Goal: Task Accomplishment & Management: Manage account settings

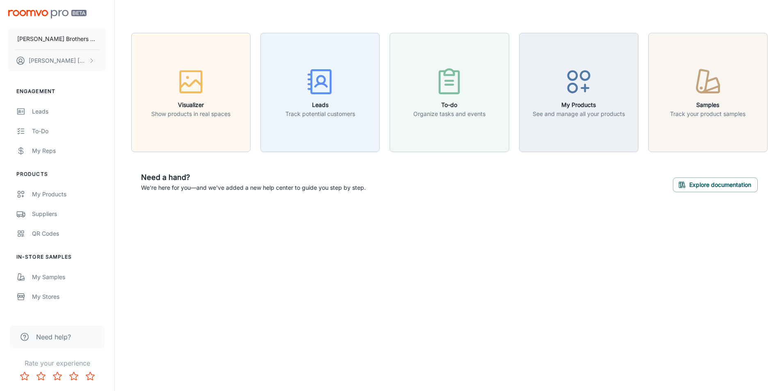
click at [374, 274] on div "[PERSON_NAME] Brothers Floor Covering [PERSON_NAME] Engagement Leads To-do My R…" at bounding box center [392, 195] width 784 height 391
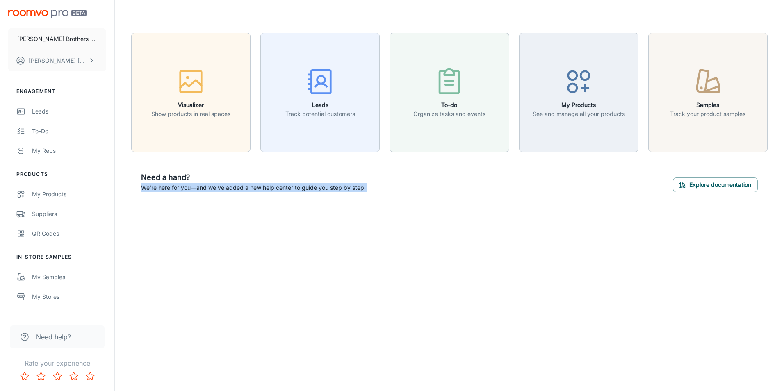
click at [374, 274] on div "[PERSON_NAME] Brothers Floor Covering [PERSON_NAME] Engagement Leads To-do My R…" at bounding box center [392, 195] width 784 height 391
click at [433, 303] on div "[PERSON_NAME] Brothers Floor Covering [PERSON_NAME] Engagement Leads To-do My R…" at bounding box center [392, 195] width 784 height 391
drag, startPoint x: 142, startPoint y: 188, endPoint x: 366, endPoint y: 194, distance: 224.0
click at [366, 194] on div "Need a hand? We're here for you—and we've added a new help center to guide you …" at bounding box center [449, 182] width 637 height 40
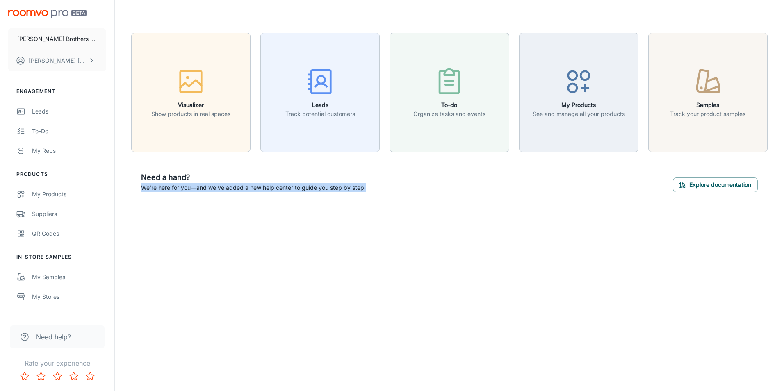
drag, startPoint x: 366, startPoint y: 194, endPoint x: 380, endPoint y: 218, distance: 27.6
click at [380, 218] on div "Visualizer Show products in real spaces Leads Track potential customers To-do O…" at bounding box center [449, 117] width 669 height 235
drag, startPoint x: 137, startPoint y: 176, endPoint x: 201, endPoint y: 176, distance: 64.0
click at [201, 176] on div "Need a hand? We're here for you—and we've added a new help center to guide you …" at bounding box center [449, 182] width 637 height 40
drag, startPoint x: 201, startPoint y: 176, endPoint x: 237, endPoint y: 218, distance: 55.8
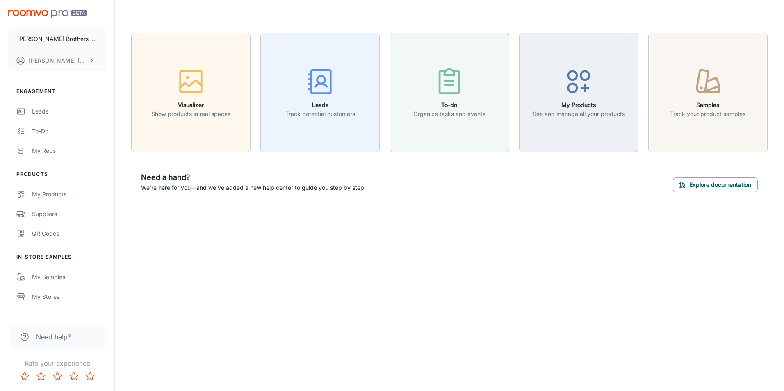
click at [237, 218] on div "Visualizer Show products in real spaces Leads Track potential customers To-do O…" at bounding box center [449, 117] width 669 height 235
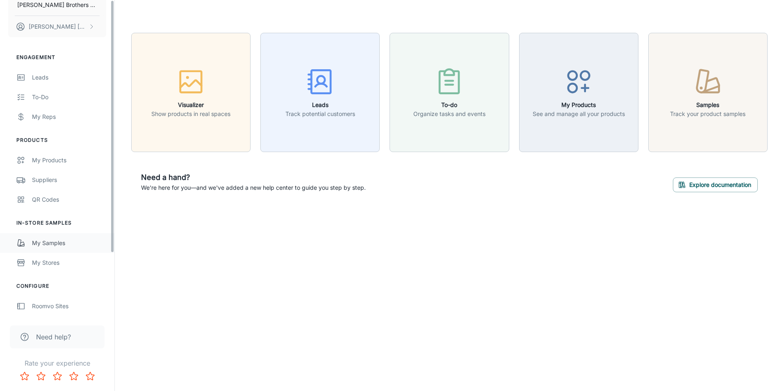
scroll to position [78, 0]
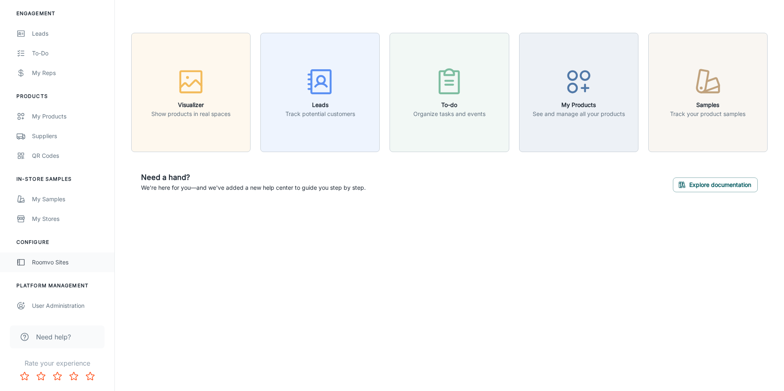
click at [59, 262] on div "Roomvo Sites" at bounding box center [69, 262] width 74 height 9
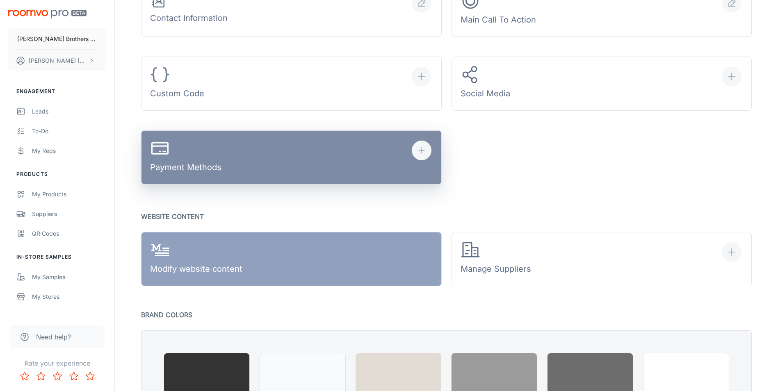
scroll to position [410, 0]
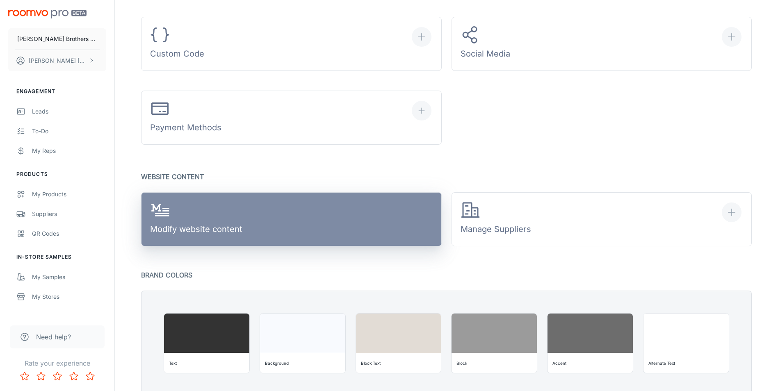
click at [346, 221] on link "Modify website content" at bounding box center [291, 219] width 301 height 54
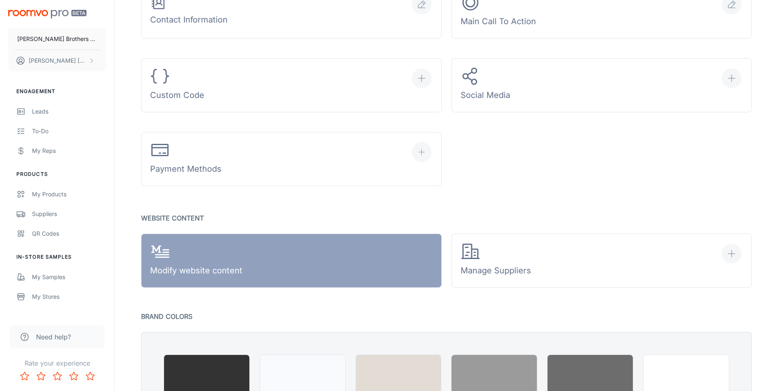
scroll to position [242, 0]
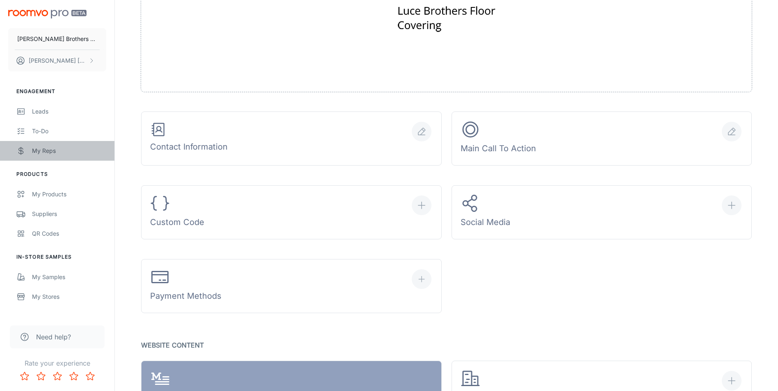
click at [62, 150] on div "My Reps" at bounding box center [69, 150] width 74 height 9
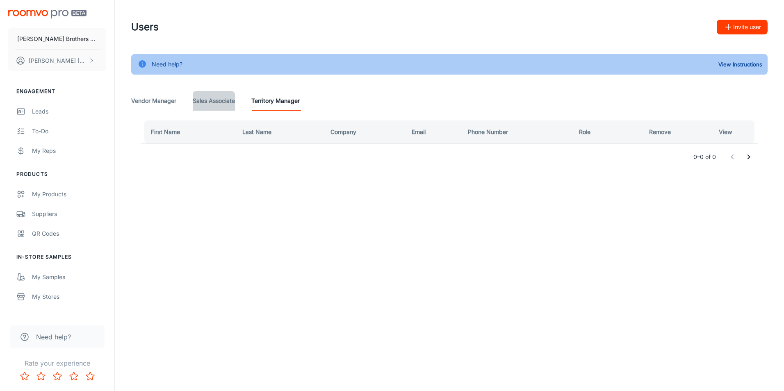
click at [212, 107] on Associate "Sales Associate" at bounding box center [214, 101] width 42 height 20
click at [157, 116] on div "First Name Last Name Email Phone Number Last Login Role Remove 0–0 of 0" at bounding box center [449, 145] width 637 height 69
click at [157, 107] on Manager "Vendor Manager" at bounding box center [153, 101] width 45 height 20
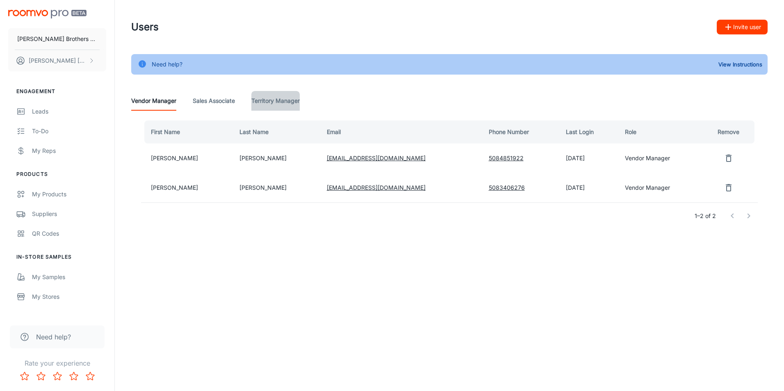
click at [278, 101] on Manager "Territory Manager" at bounding box center [275, 101] width 48 height 20
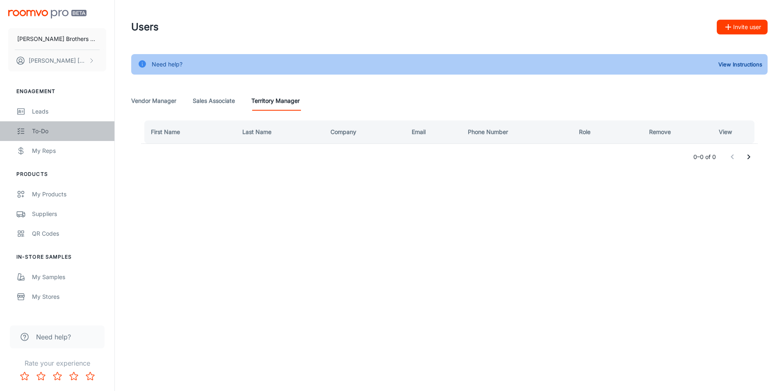
click at [35, 127] on div "To-do" at bounding box center [69, 131] width 74 height 9
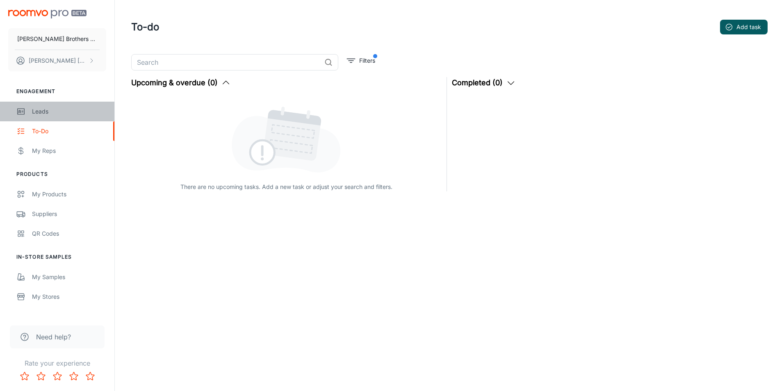
click at [42, 115] on div "Leads" at bounding box center [69, 111] width 74 height 9
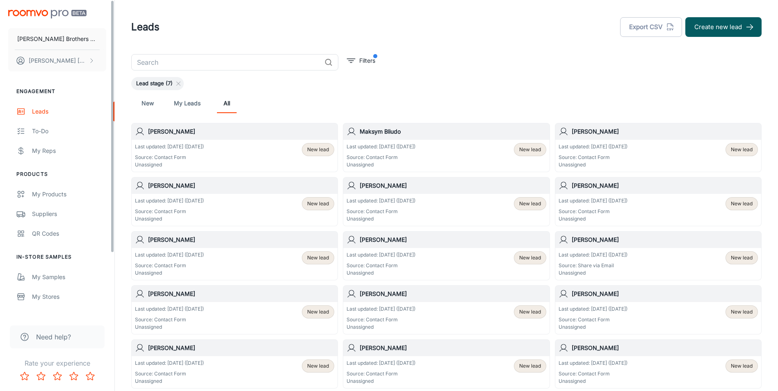
click at [151, 185] on h6 "[PERSON_NAME]" at bounding box center [241, 185] width 186 height 9
